Goal: Information Seeking & Learning: Check status

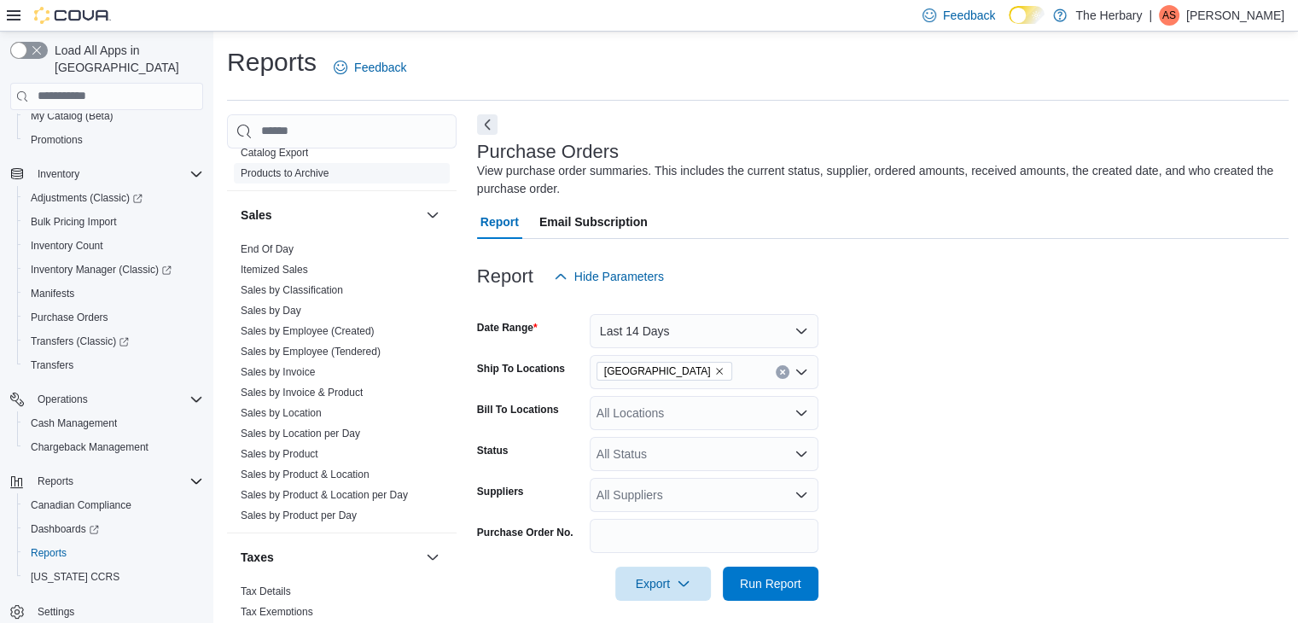
scroll to position [1280, 0]
click at [274, 302] on link "Sales by Day" at bounding box center [271, 308] width 61 height 12
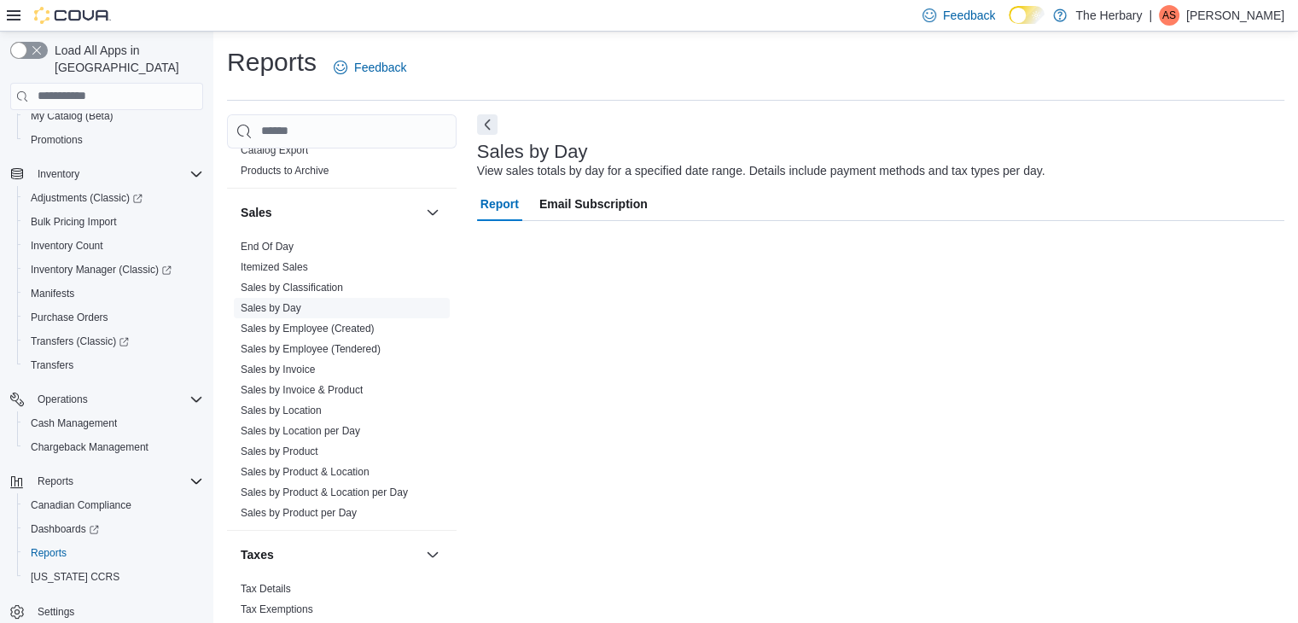
scroll to position [6, 0]
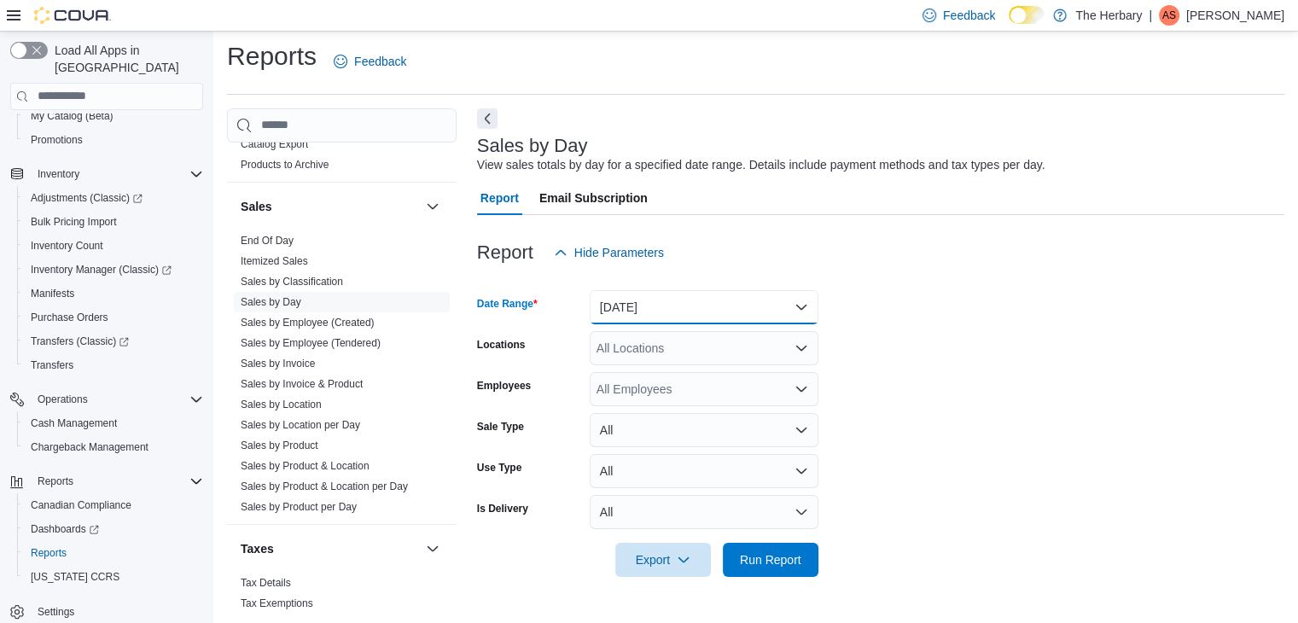
click at [687, 303] on button "[DATE]" at bounding box center [704, 307] width 229 height 34
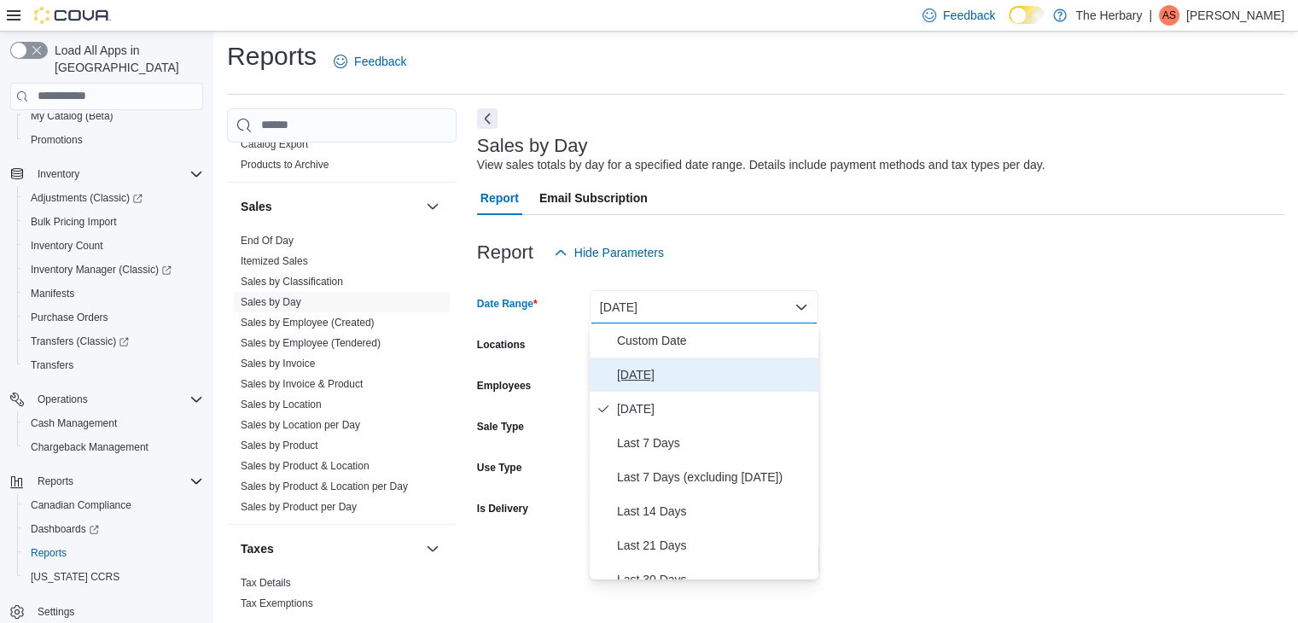
click at [650, 372] on span "[DATE]" at bounding box center [714, 374] width 195 height 20
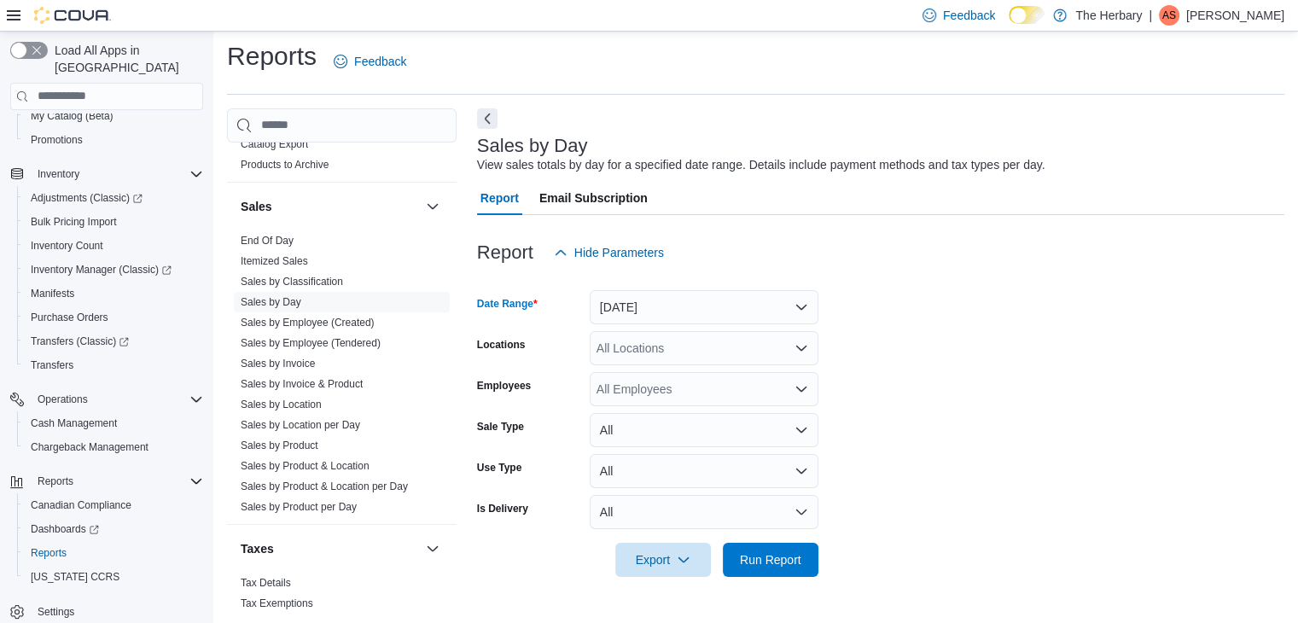
click at [1017, 370] on form "Date Range [DATE] Locations All Locations Employees All Employees Sale Type All…" at bounding box center [881, 423] width 808 height 307
click at [609, 347] on div "All Locations" at bounding box center [704, 348] width 229 height 34
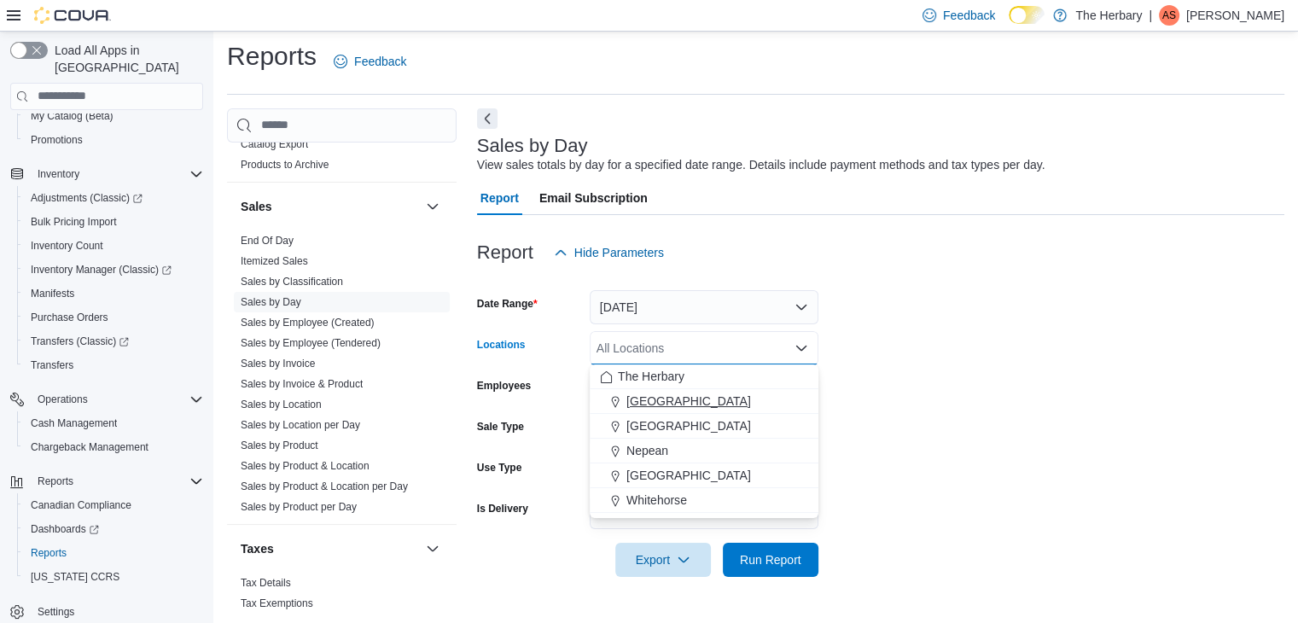
click at [603, 404] on div "[GEOGRAPHIC_DATA]" at bounding box center [704, 401] width 208 height 17
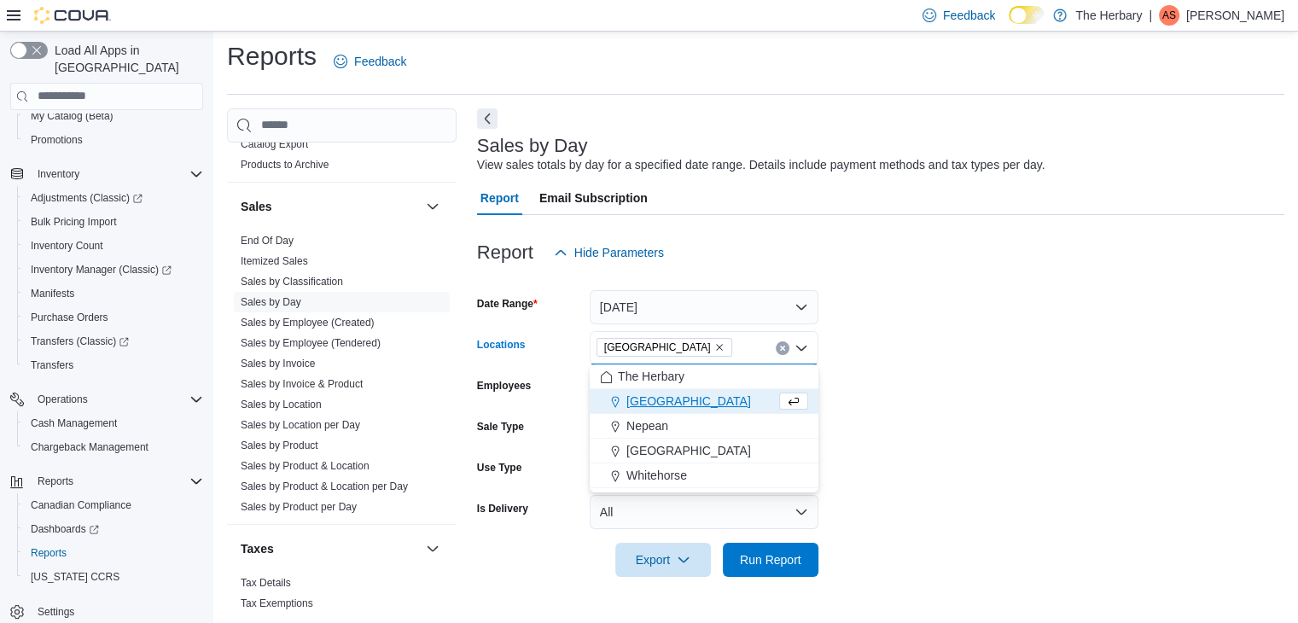
click at [1222, 504] on form "Date Range [DATE] Locations [GEOGRAPHIC_DATA] Combo box. Selected. [GEOGRAPHIC_…" at bounding box center [881, 423] width 808 height 307
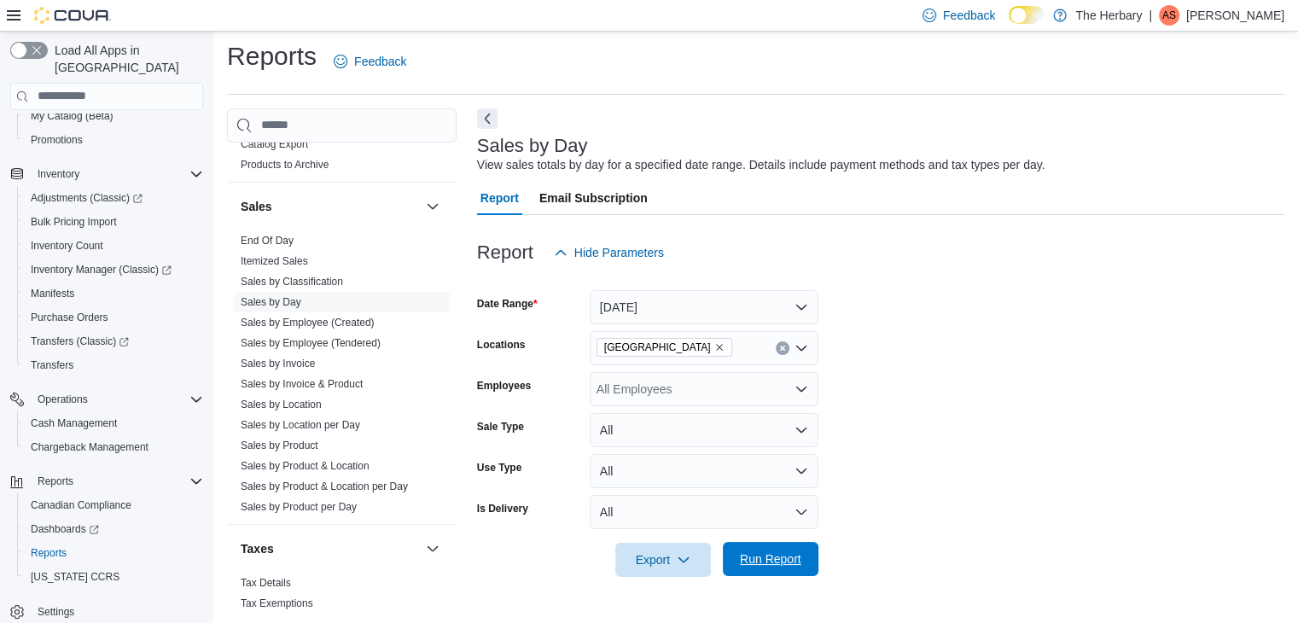
click at [772, 560] on span "Run Report" at bounding box center [770, 559] width 61 height 17
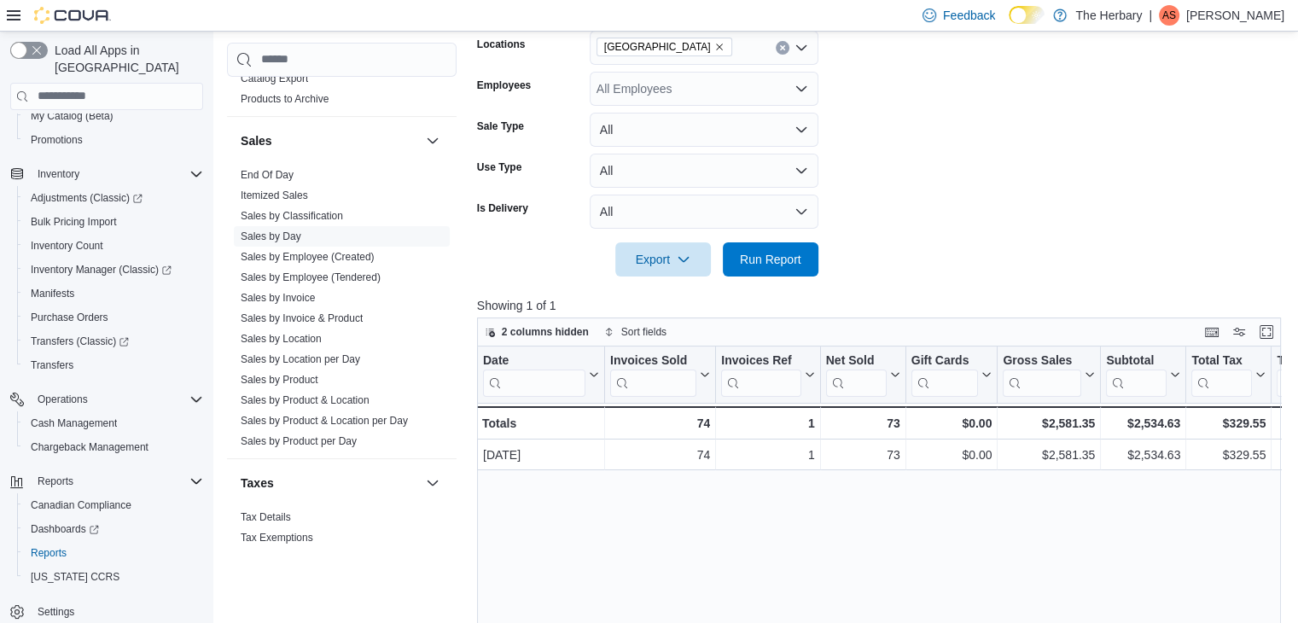
scroll to position [347, 0]
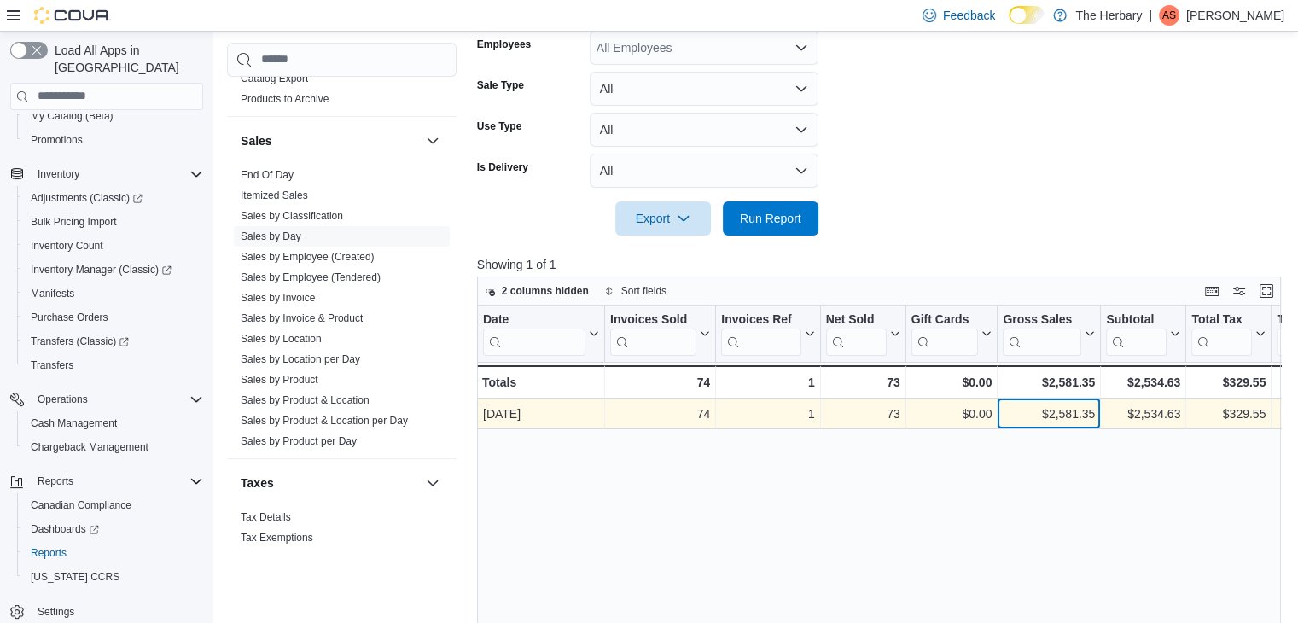
click at [1014, 407] on div "$2,581.35" at bounding box center [1049, 414] width 92 height 20
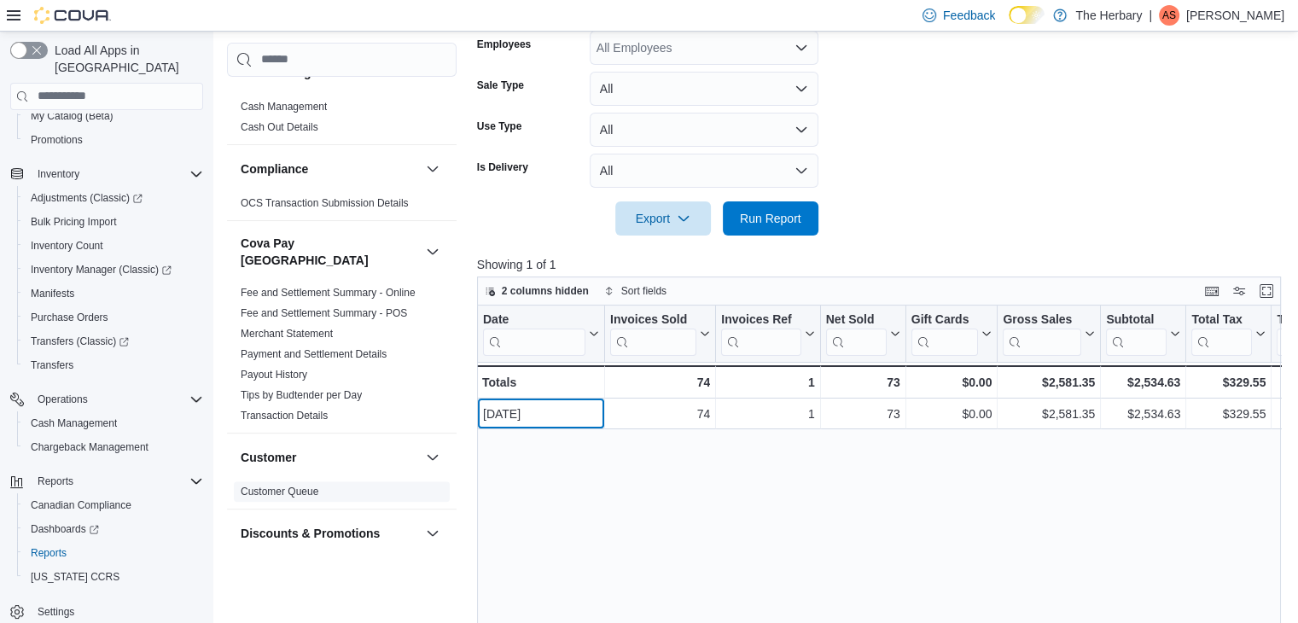
scroll to position [13, 0]
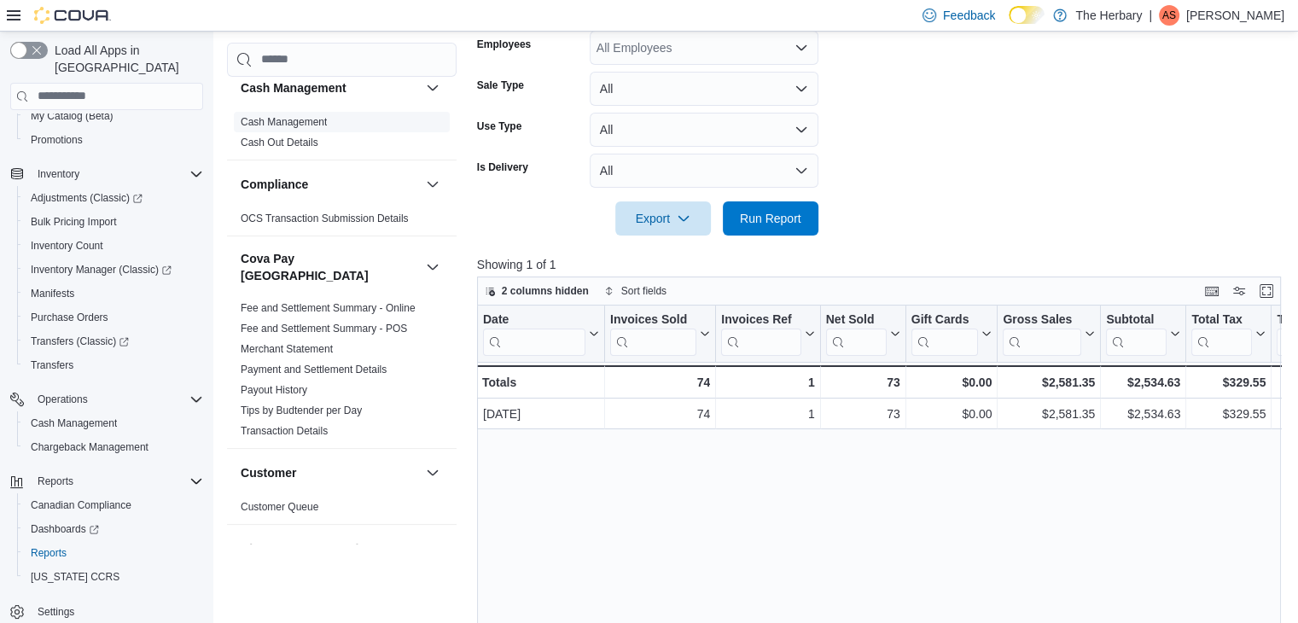
click at [325, 117] on link "Cash Management" at bounding box center [284, 122] width 86 height 12
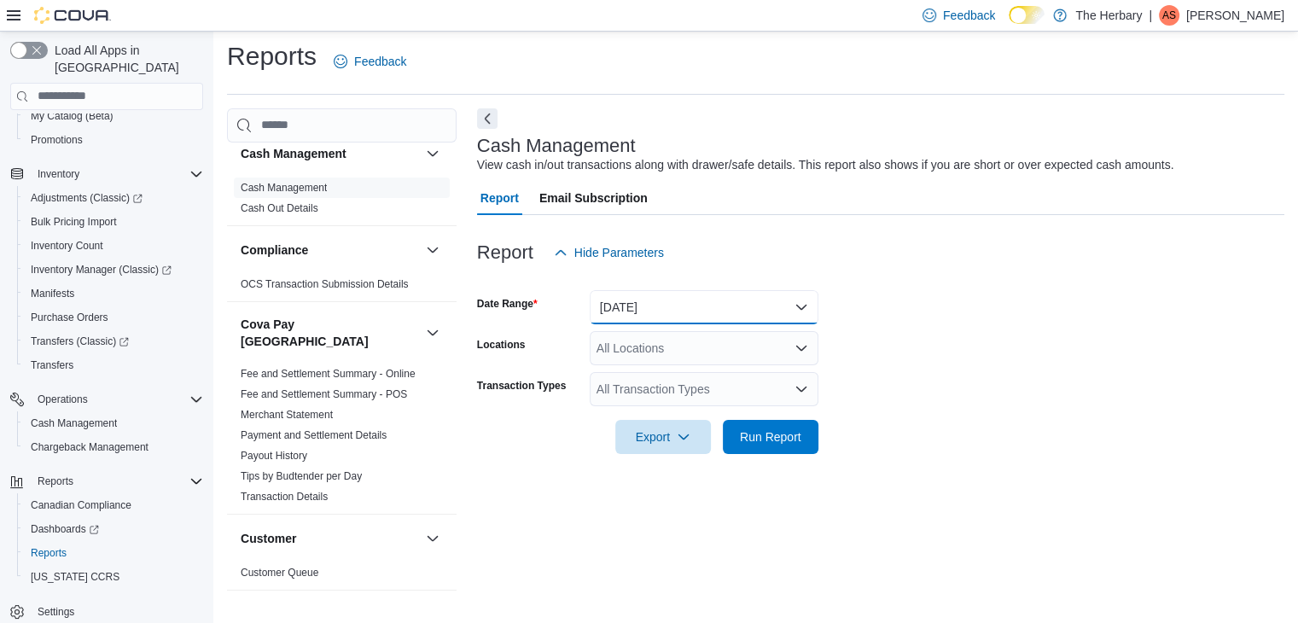
click at [693, 320] on button "[DATE]" at bounding box center [704, 307] width 229 height 34
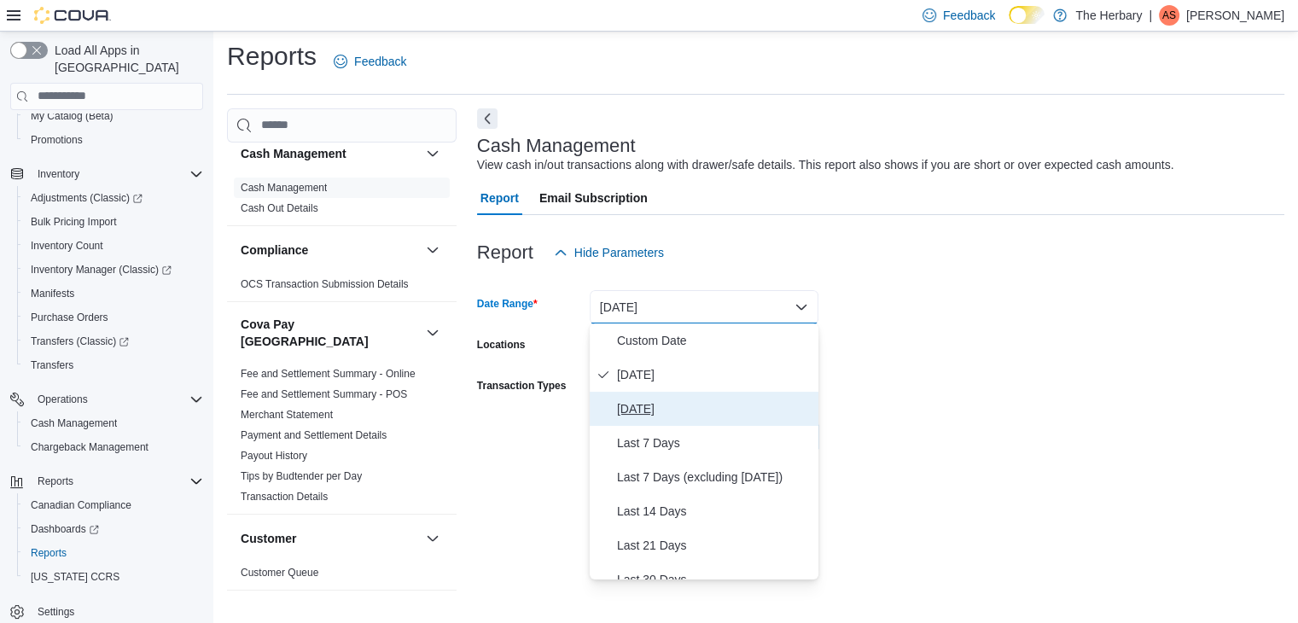
click at [680, 407] on span "[DATE]" at bounding box center [714, 409] width 195 height 20
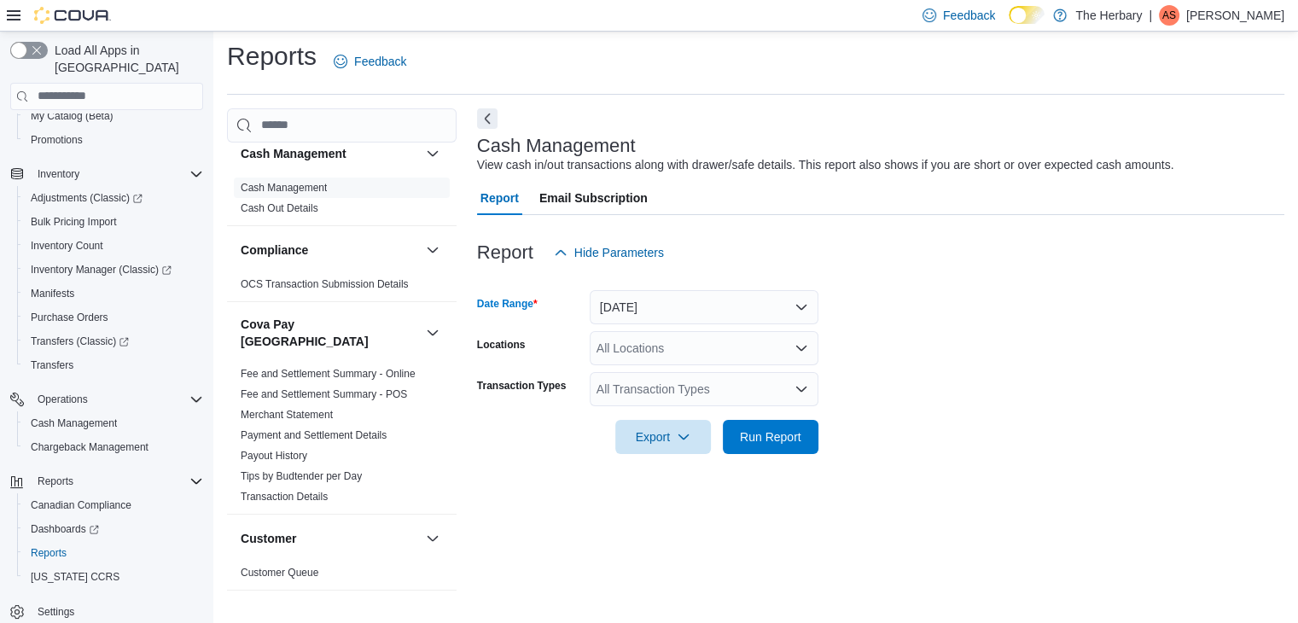
click at [662, 335] on div "All Locations" at bounding box center [704, 348] width 229 height 34
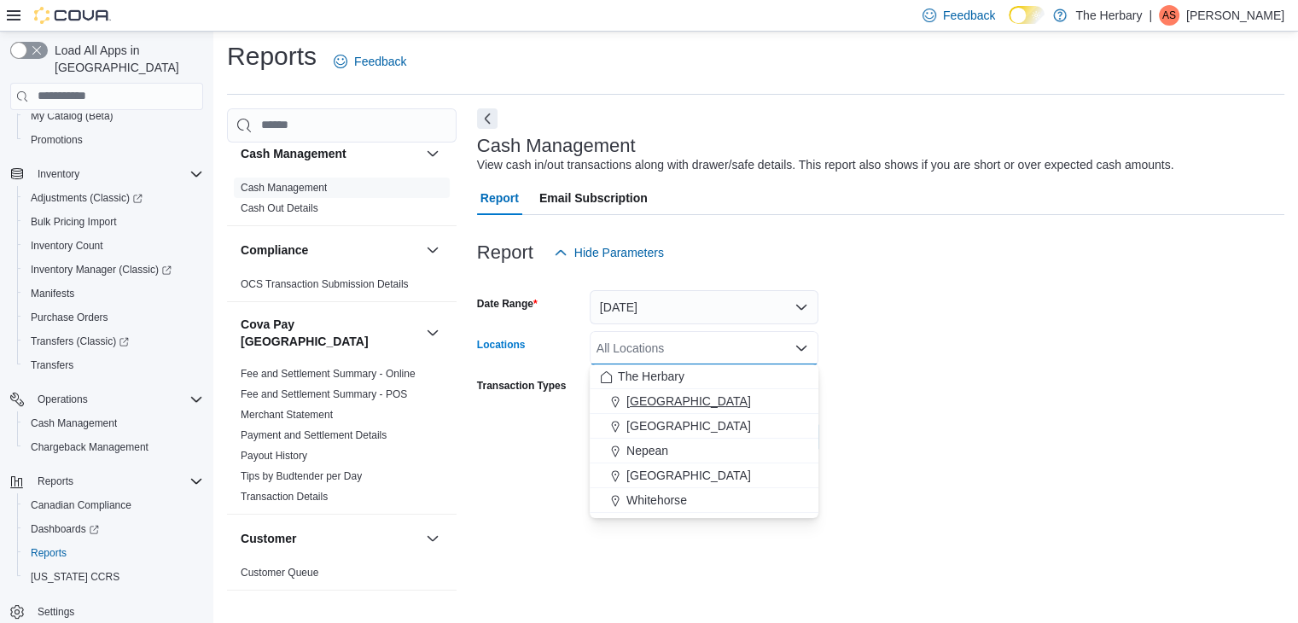
click at [649, 402] on span "[GEOGRAPHIC_DATA]" at bounding box center [689, 401] width 125 height 17
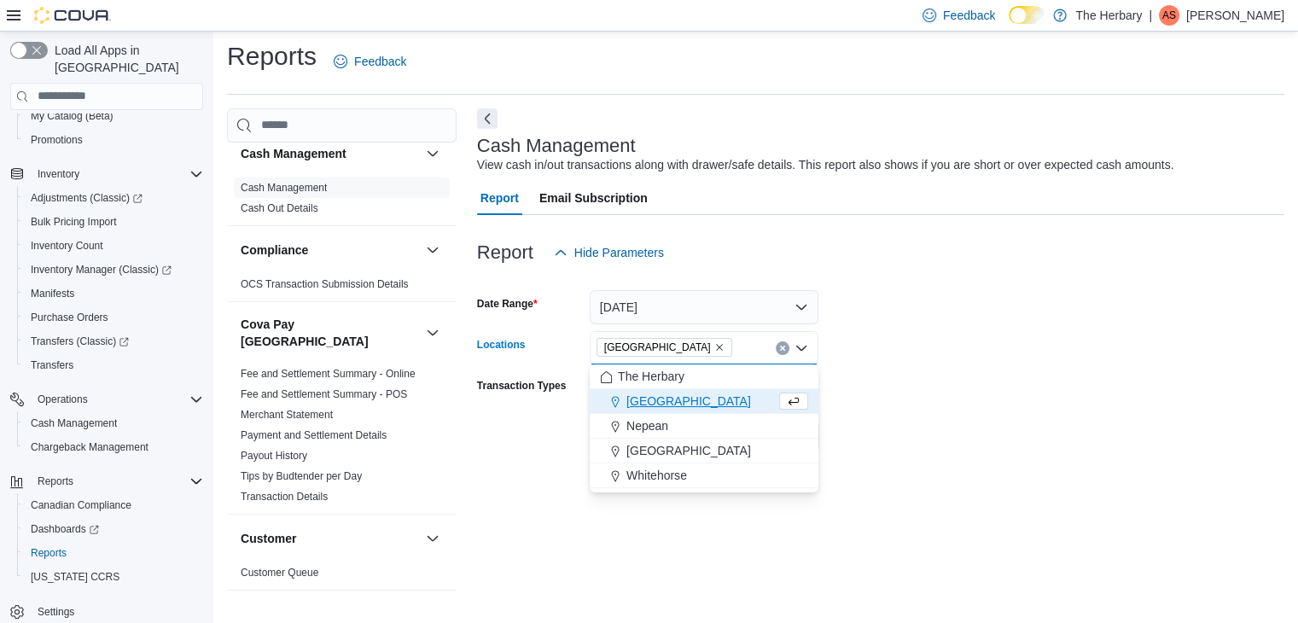
click at [973, 420] on form "Date Range [DATE] Locations [GEOGRAPHIC_DATA] Combo box. Selected. [GEOGRAPHIC_…" at bounding box center [881, 362] width 808 height 184
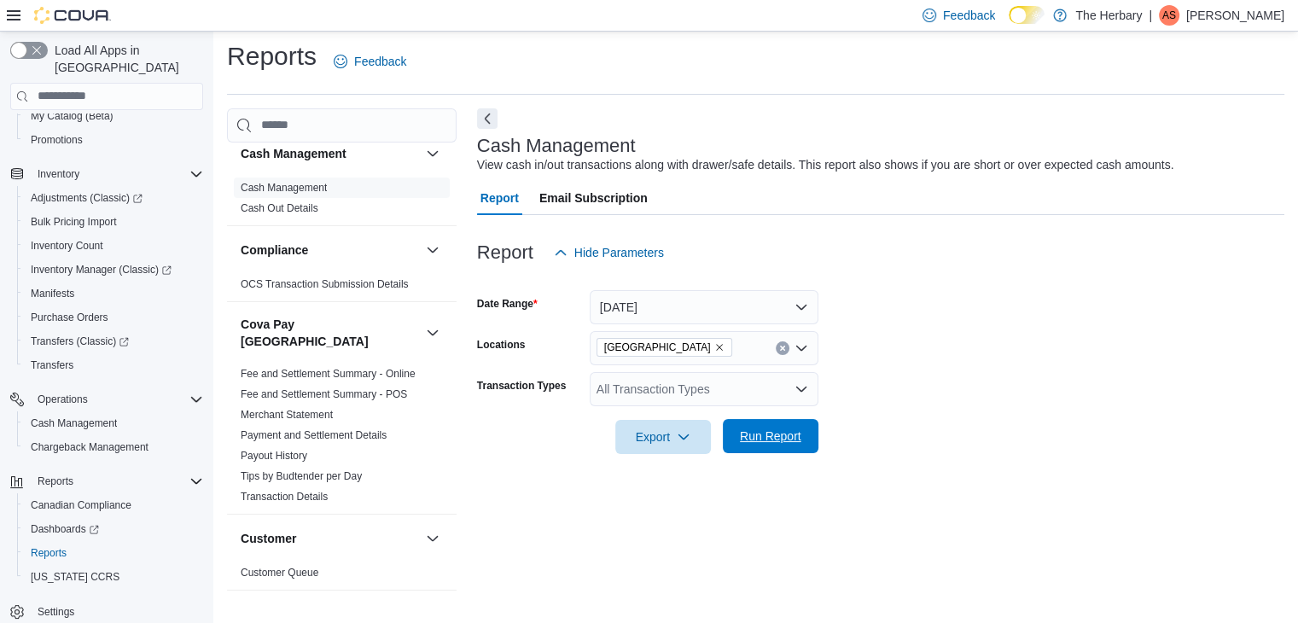
click at [787, 433] on span "Run Report" at bounding box center [770, 436] width 61 height 17
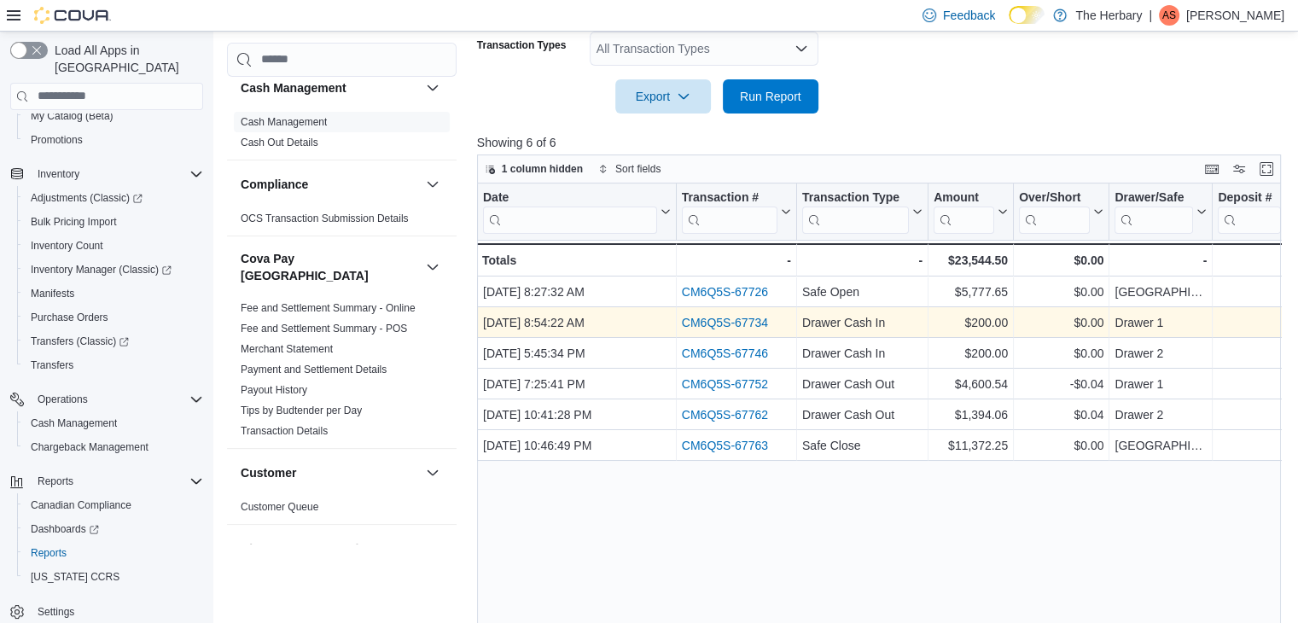
scroll to position [347, 0]
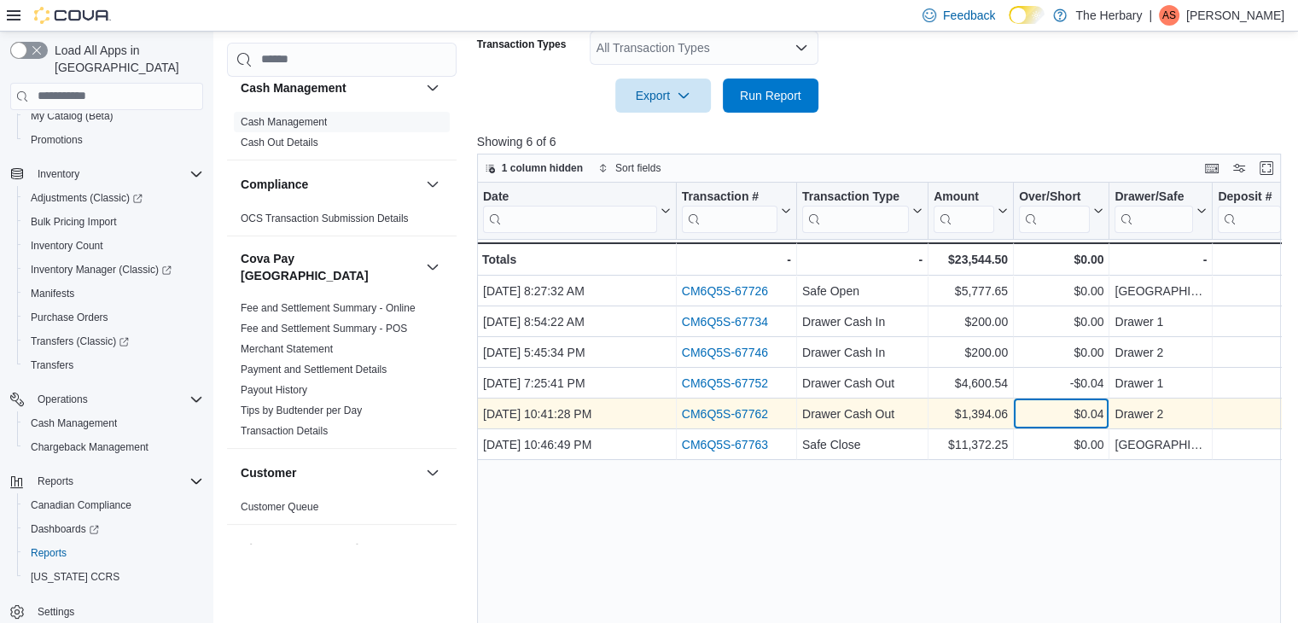
click at [1033, 407] on div "$0.04" at bounding box center [1061, 414] width 85 height 20
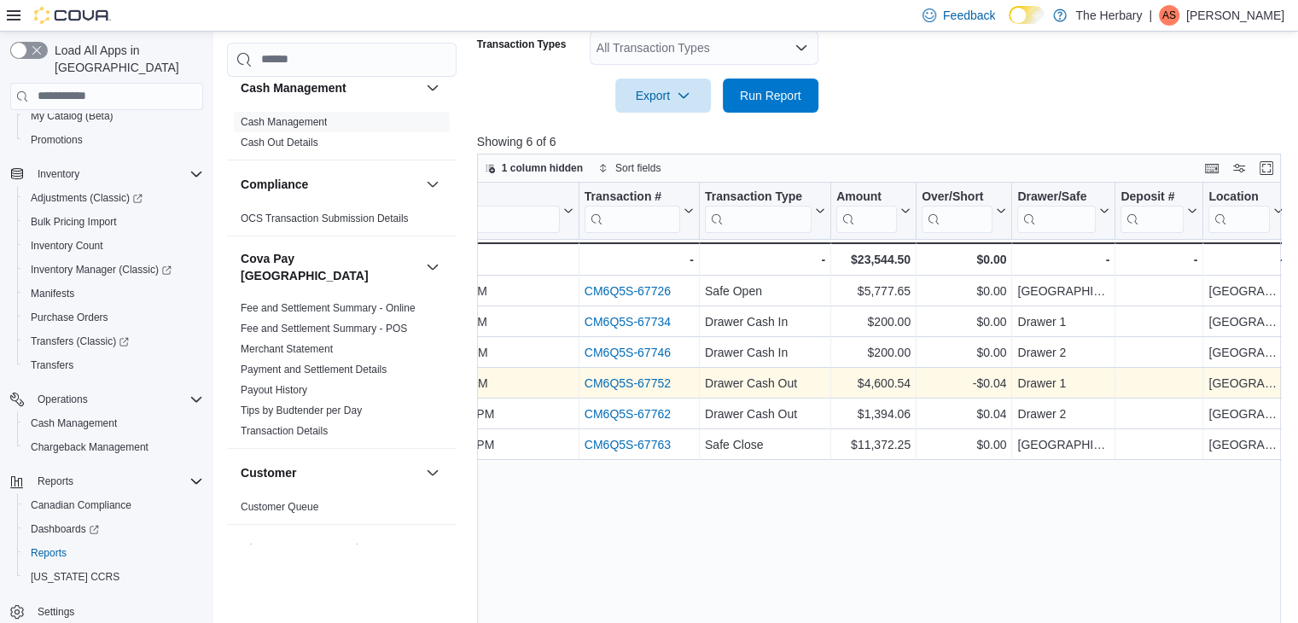
scroll to position [0, 242]
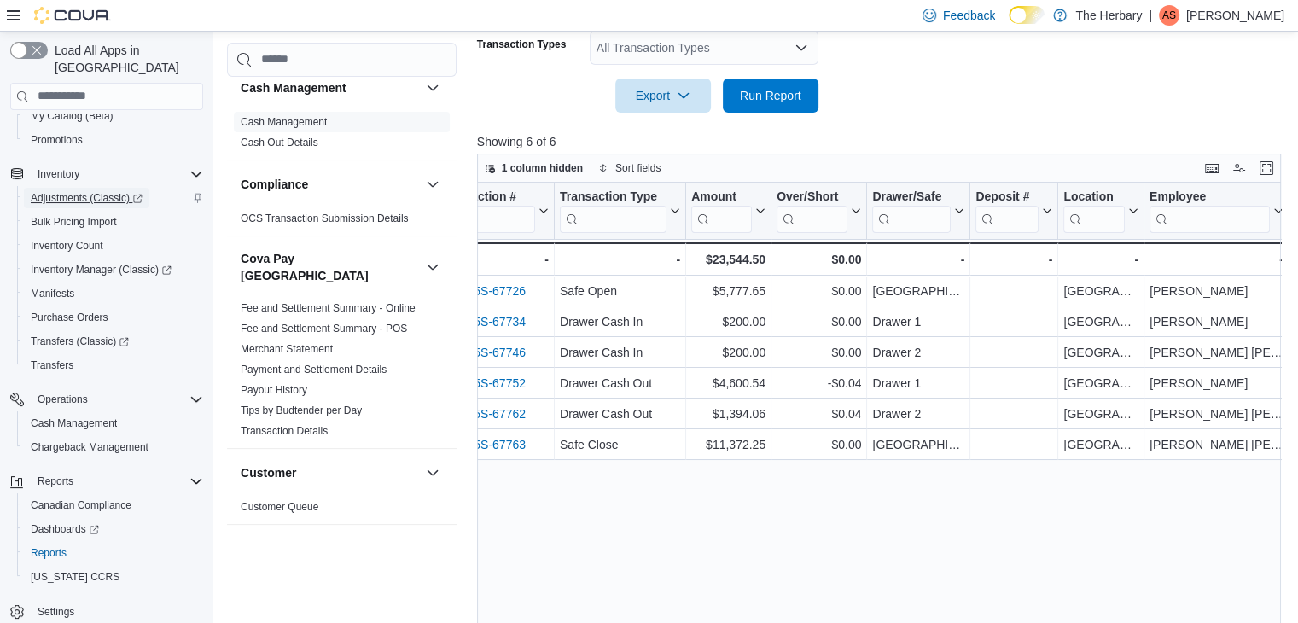
click at [104, 191] on span "Adjustments (Classic)" at bounding box center [87, 198] width 112 height 14
